Goal: Information Seeking & Learning: Find specific fact

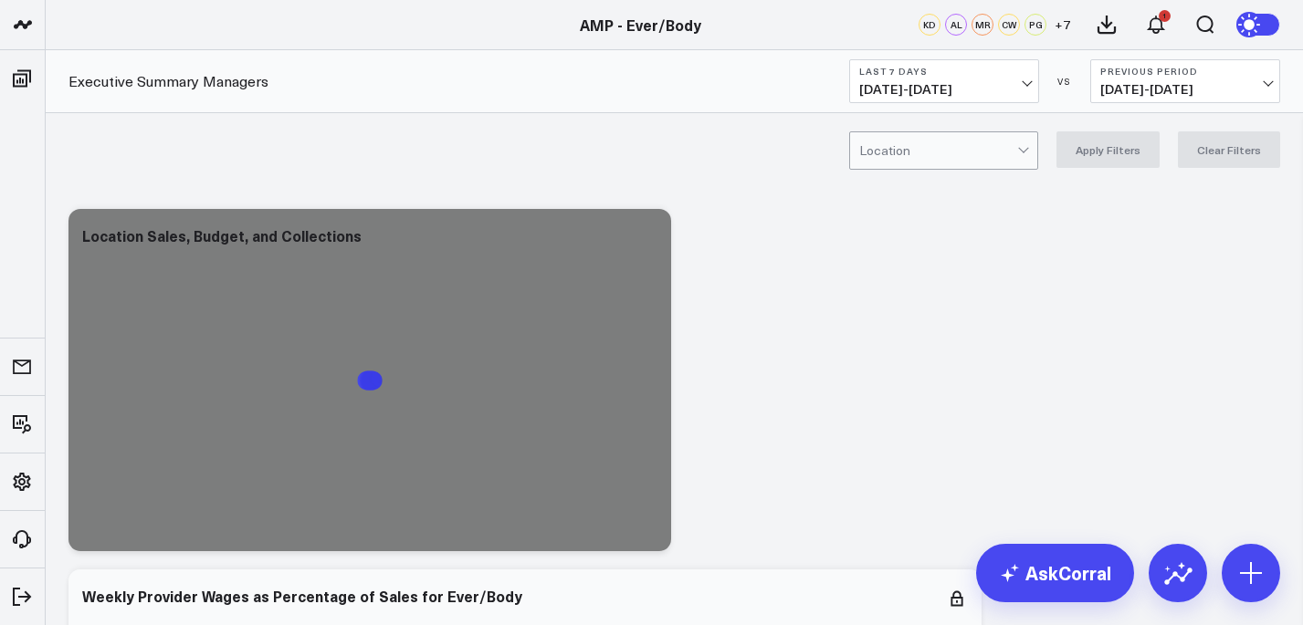
click at [1033, 89] on button "Last 7 Days [DATE] - [DATE]" at bounding box center [944, 81] width 190 height 44
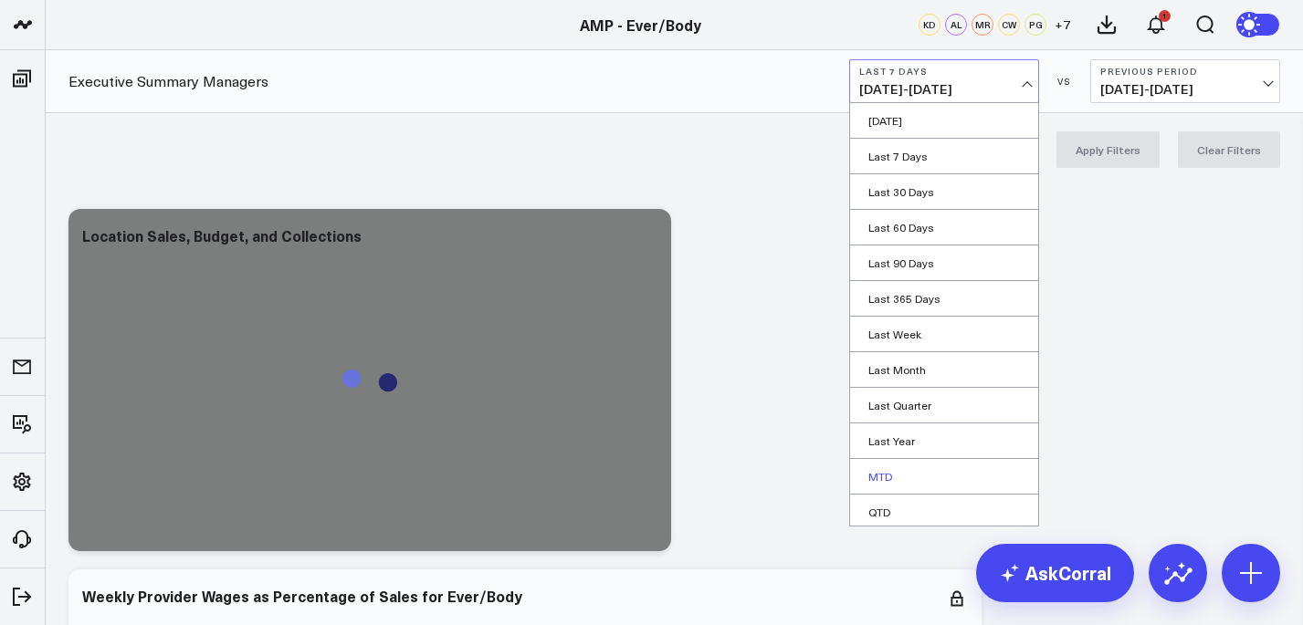
click at [940, 469] on link "MTD" at bounding box center [944, 476] width 188 height 35
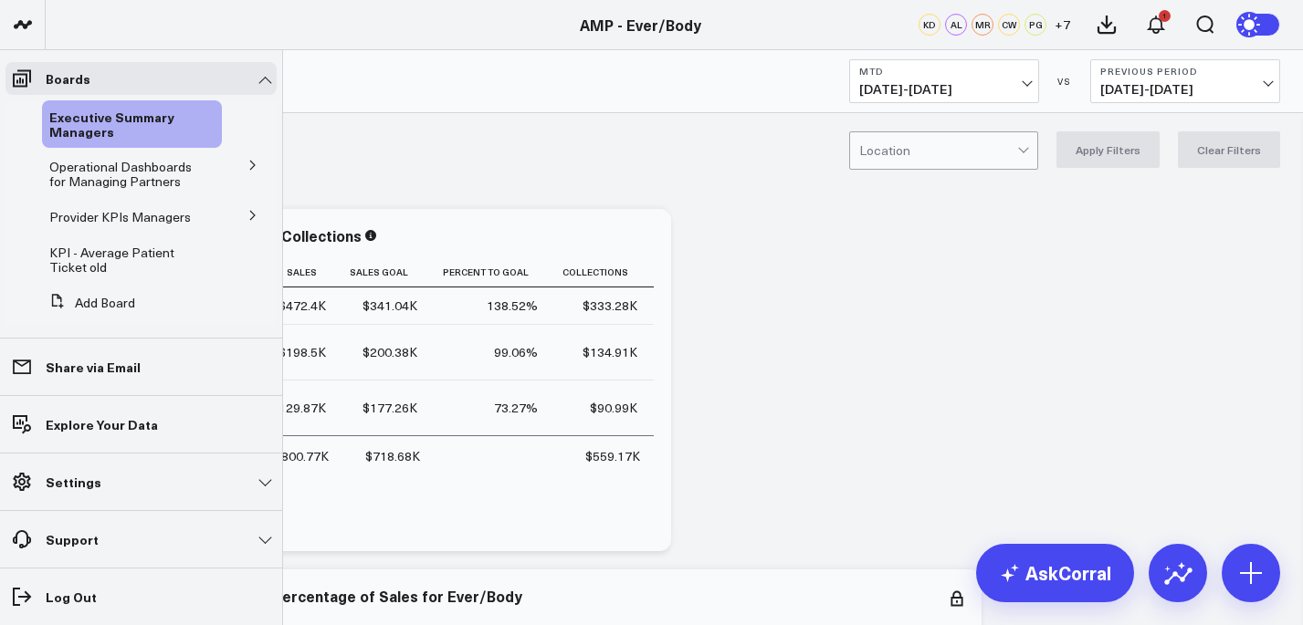
click at [247, 218] on icon at bounding box center [252, 215] width 11 height 11
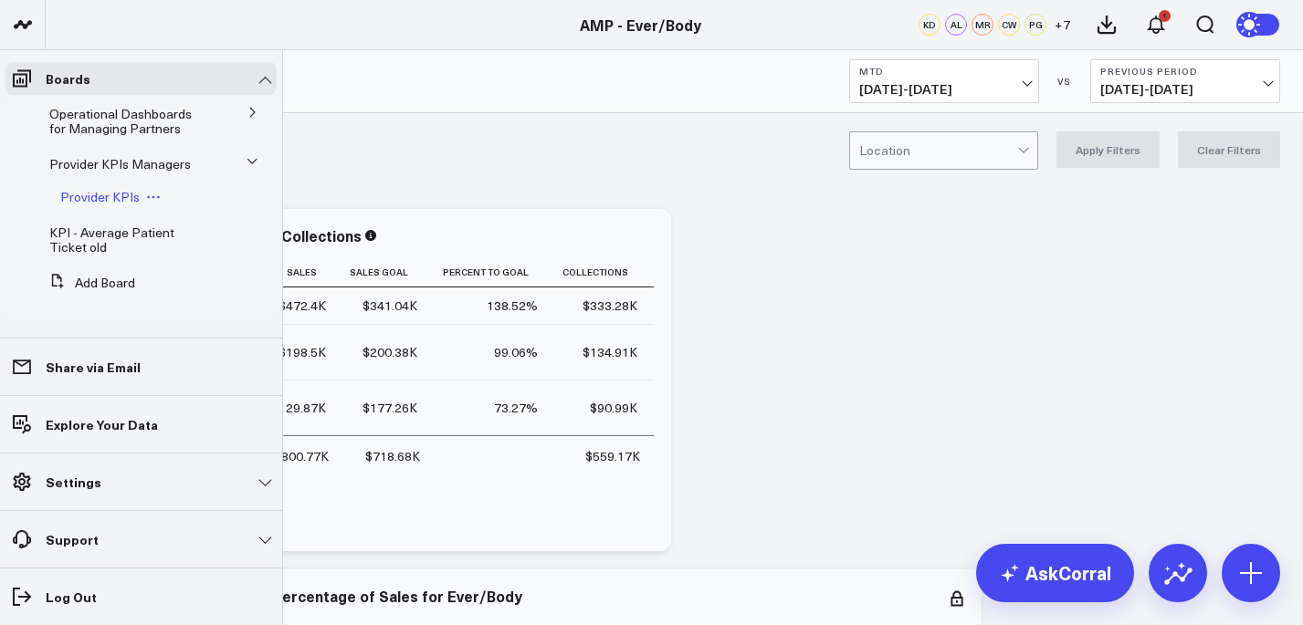
scroll to position [70, 0]
click at [130, 194] on span "Provider KPIs" at bounding box center [99, 193] width 79 height 17
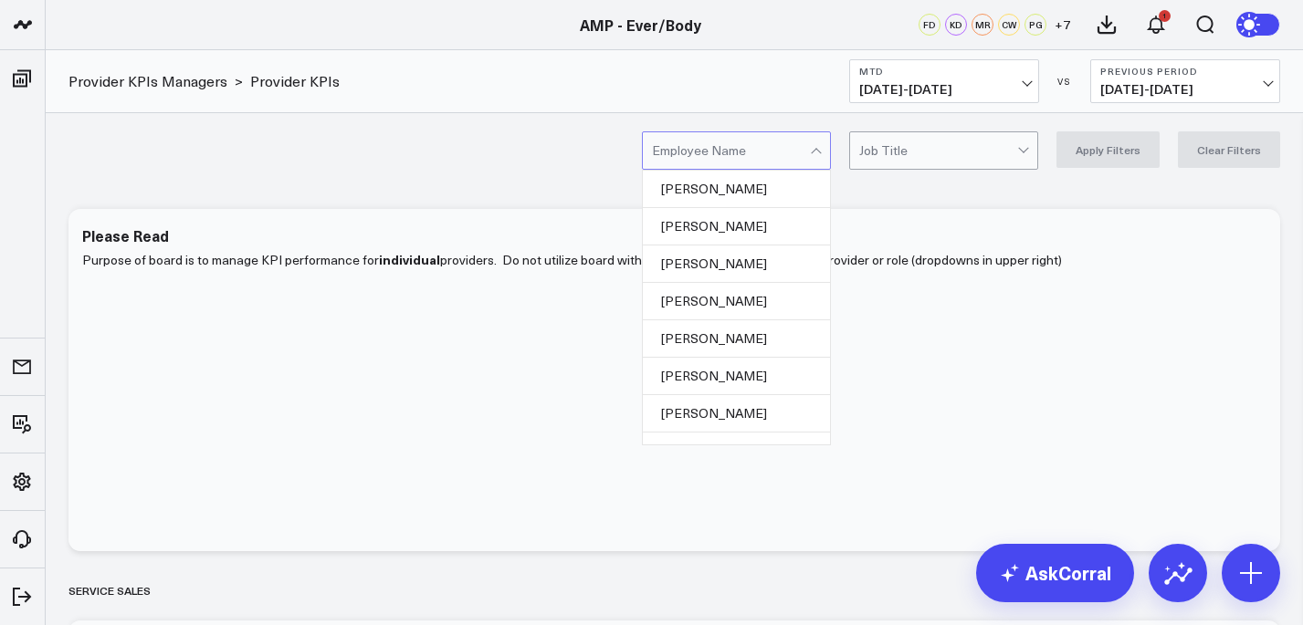
click at [764, 153] on div at bounding box center [731, 150] width 158 height 37
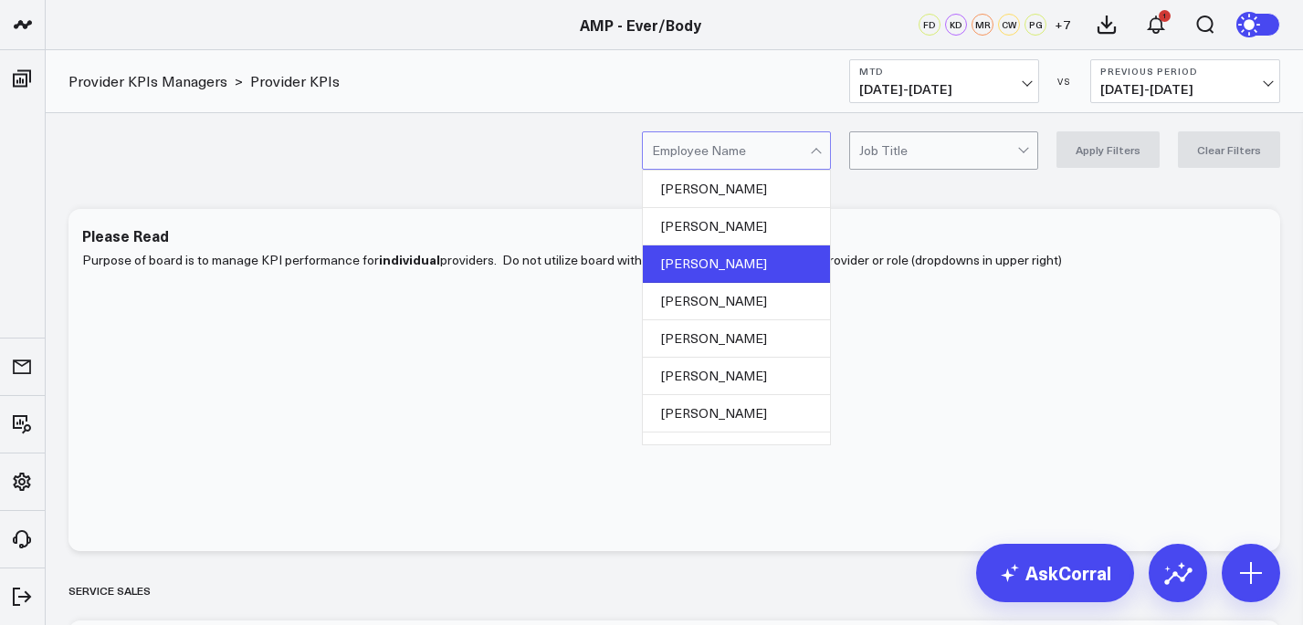
click at [734, 253] on div "[PERSON_NAME]" at bounding box center [736, 264] width 187 height 37
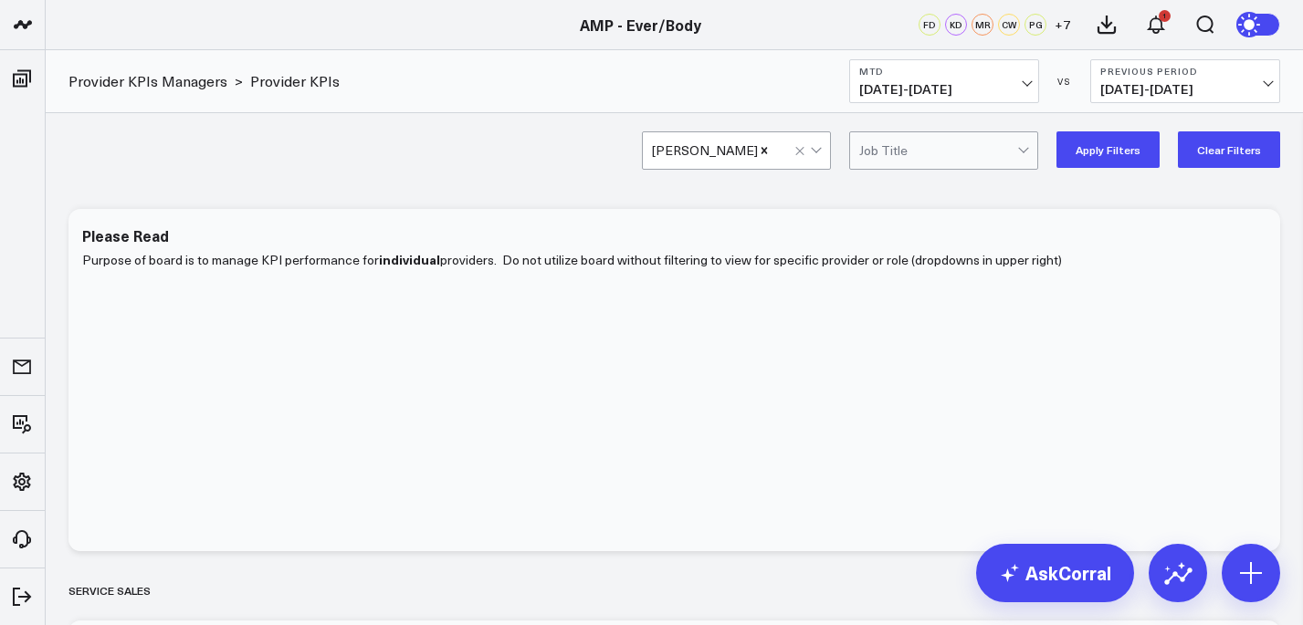
click at [1127, 145] on button "Apply Filters" at bounding box center [1107, 149] width 103 height 37
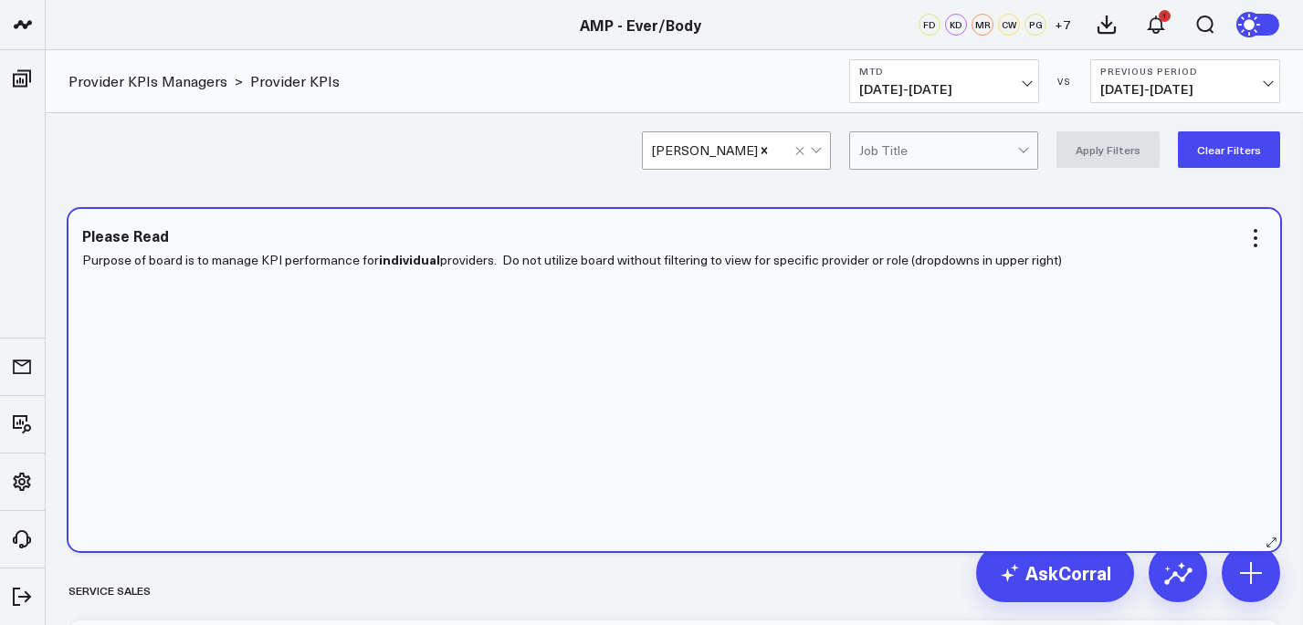
click at [1021, 388] on div "Purpose of board is to manage KPI performance for individual providers. Do not …" at bounding box center [674, 390] width 1184 height 285
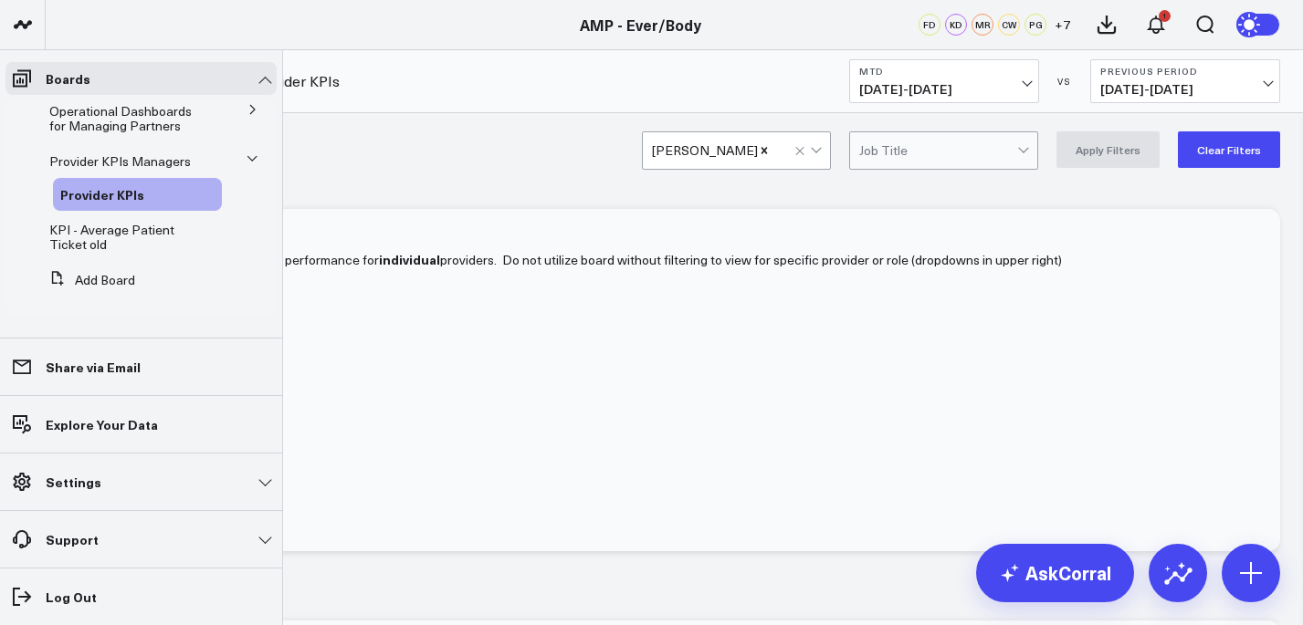
scroll to position [70, 0]
click at [160, 237] on span "KPI - Average Patient Ticket old" at bounding box center [111, 237] width 125 height 32
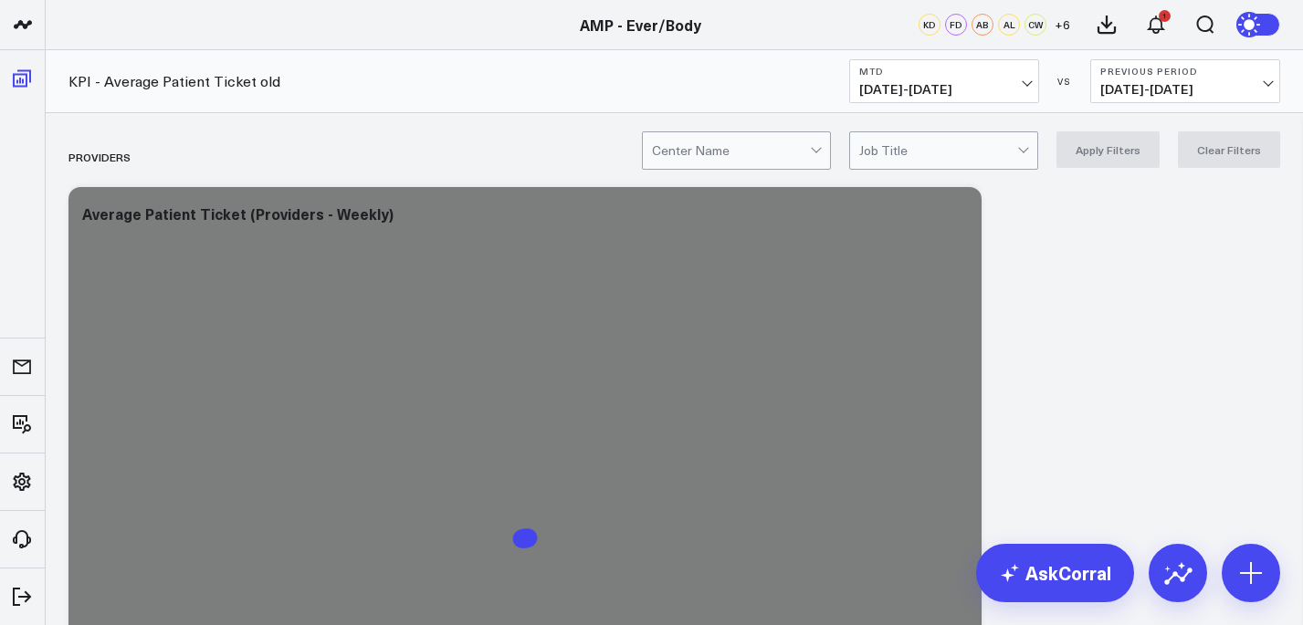
scroll to position [37, 0]
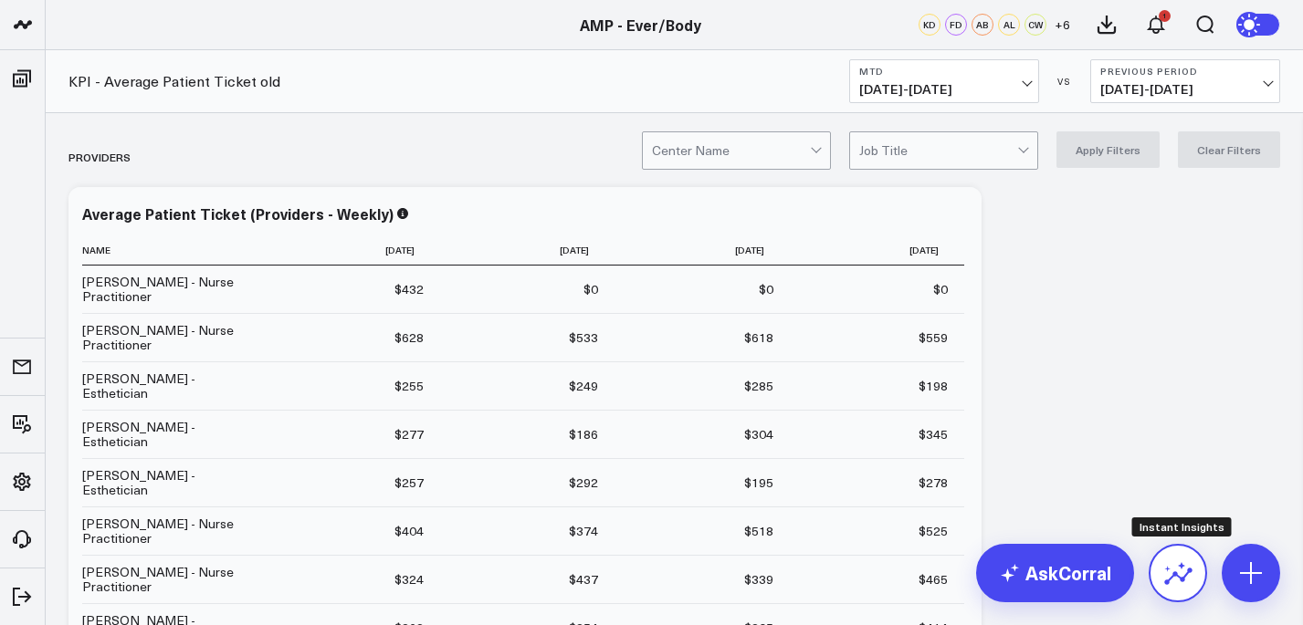
click at [1192, 571] on button at bounding box center [1177, 573] width 58 height 58
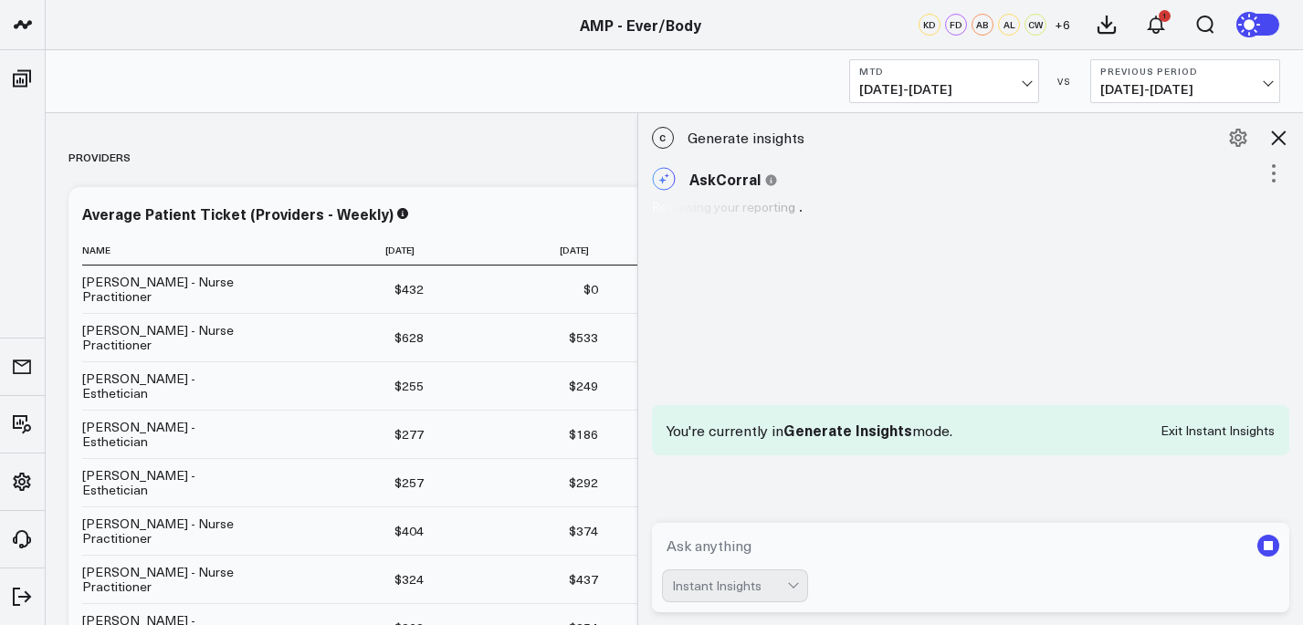
click at [918, 540] on textarea at bounding box center [955, 546] width 587 height 33
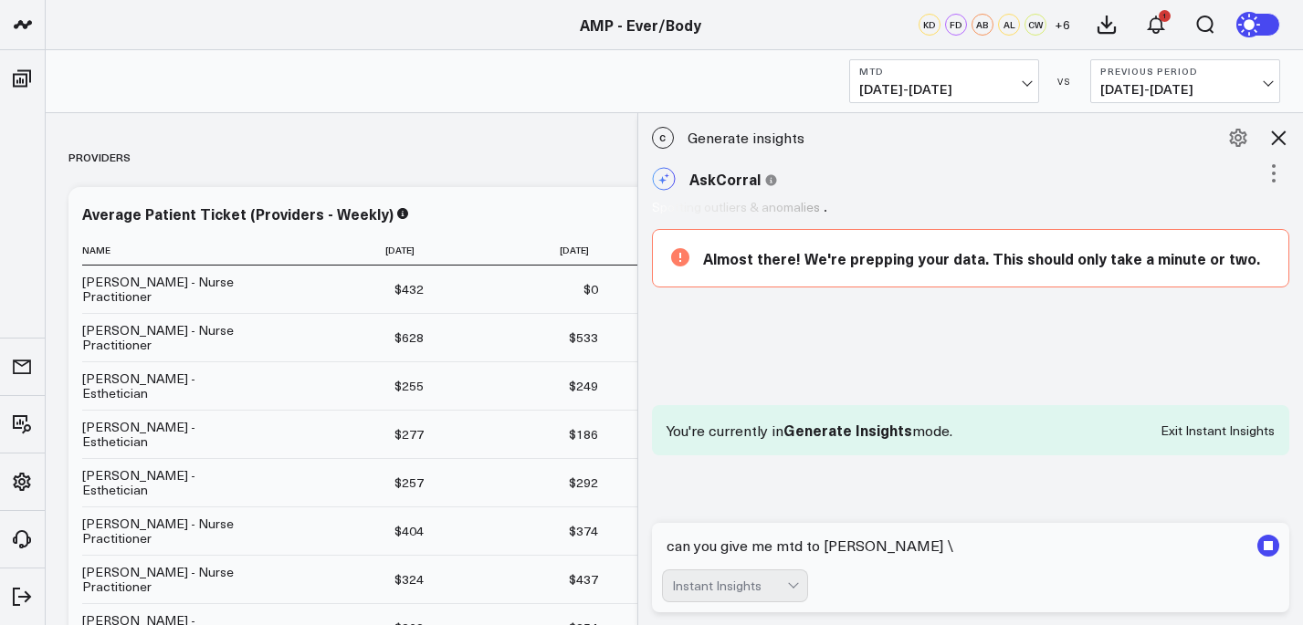
type textarea "can you give me mtd to [PERSON_NAME]"
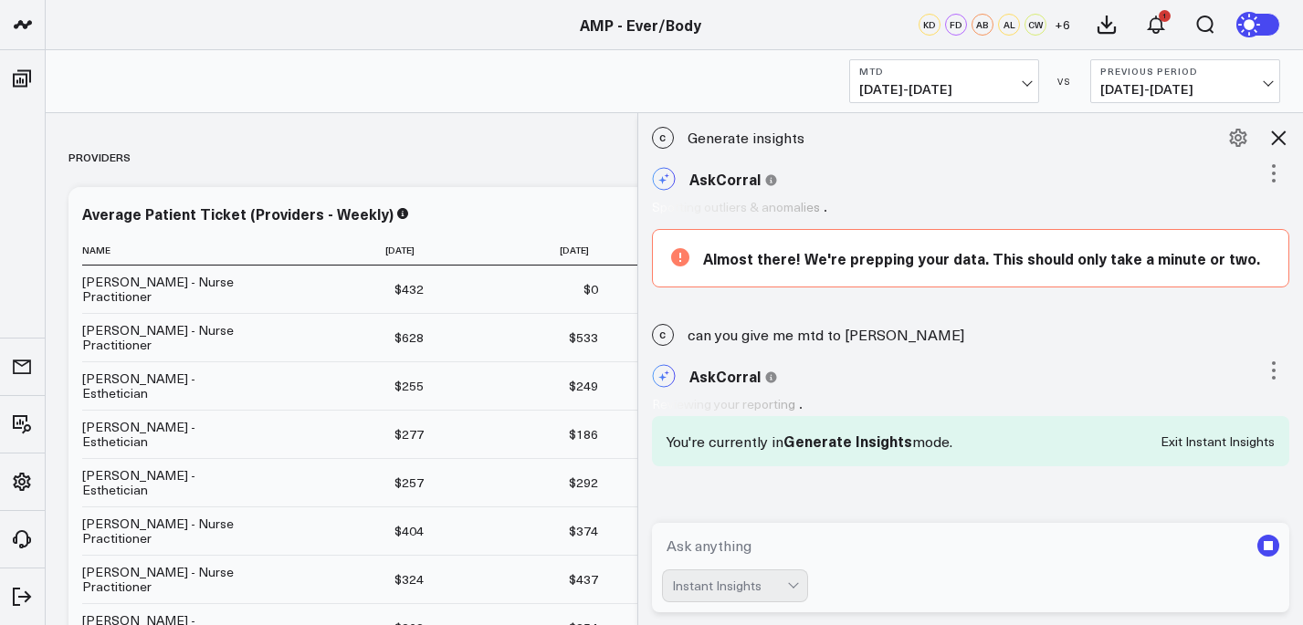
scroll to position [7, 0]
